Goal: Find specific page/section: Find specific page/section

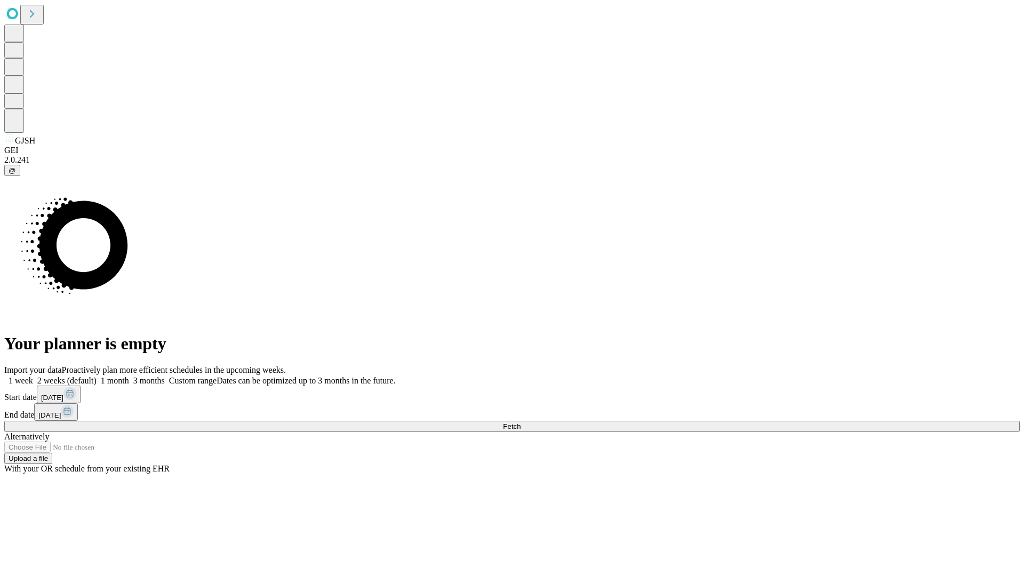
click at [520, 422] on span "Fetch" at bounding box center [512, 426] width 18 height 8
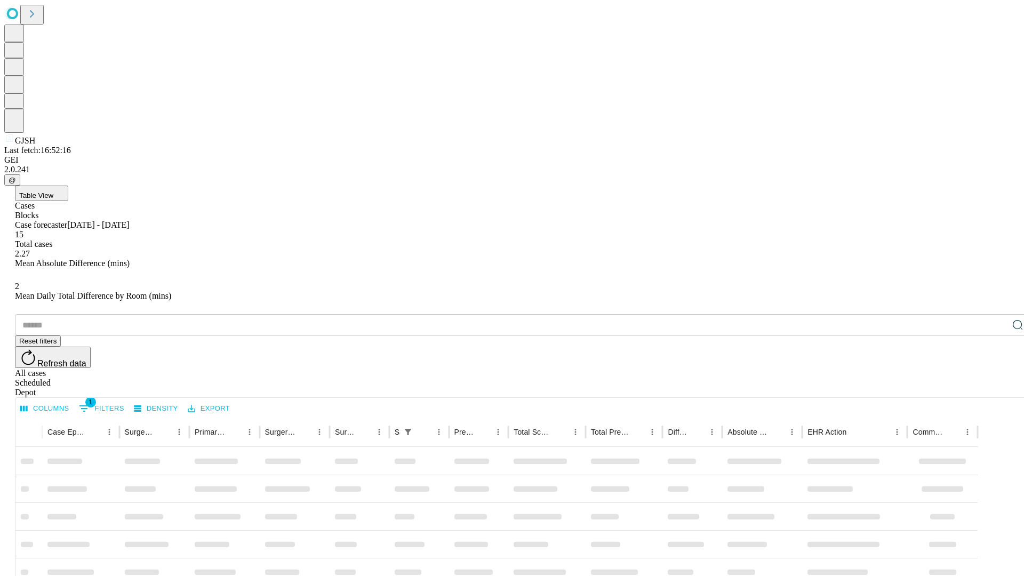
click at [996, 388] on div "Depot" at bounding box center [522, 393] width 1015 height 10
